Goal: Check status: Verify the current state of an ongoing process or item

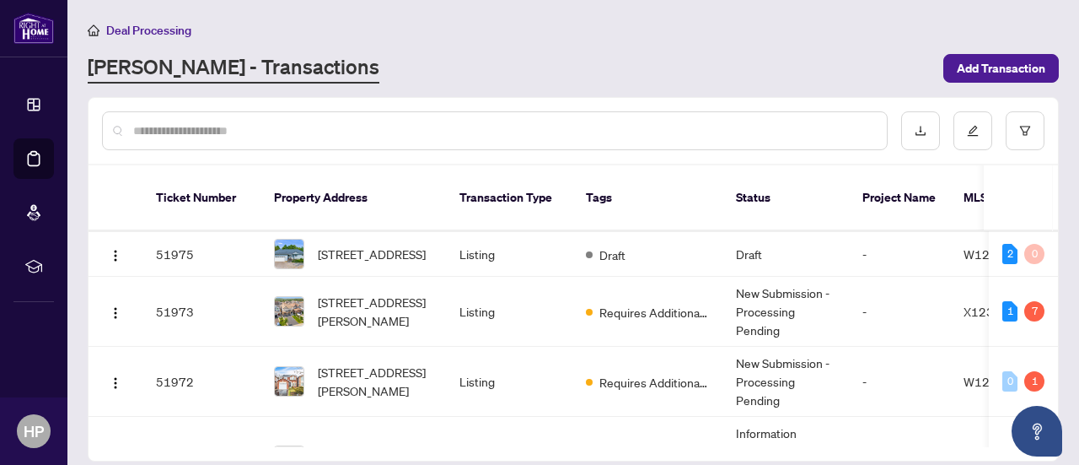
scroll to position [81, 0]
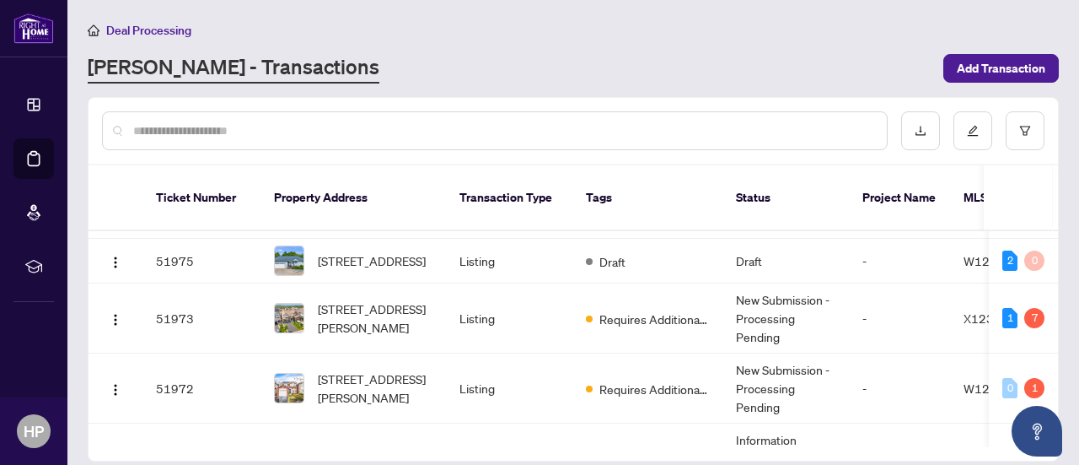
click at [894, 379] on td "-" at bounding box center [899, 388] width 101 height 70
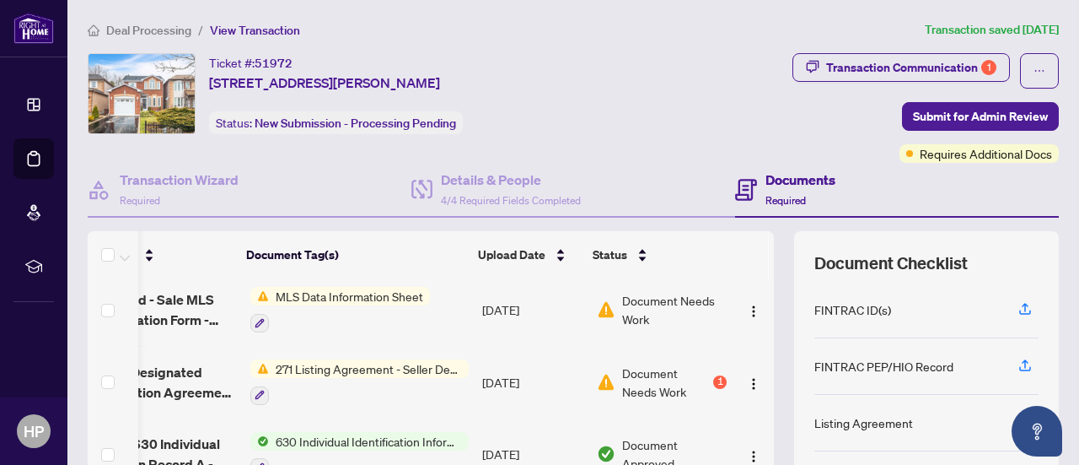
scroll to position [0, 98]
click at [652, 386] on span "Document Needs Work" at bounding box center [666, 381] width 88 height 37
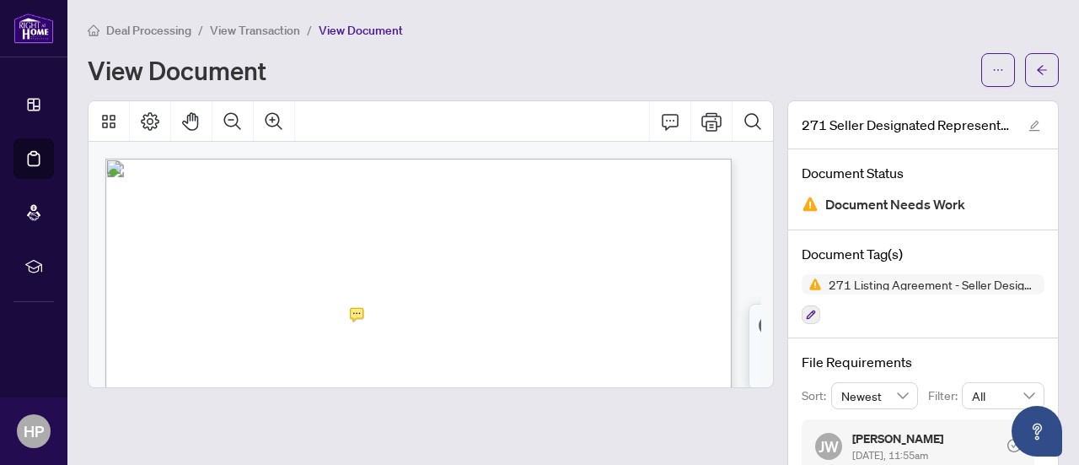
click at [675, 32] on div "Deal Processing / View Transaction / View Document" at bounding box center [573, 29] width 971 height 19
click at [648, 64] on div "View Document" at bounding box center [530, 69] width 884 height 27
